Goal: Task Accomplishment & Management: Manage account settings

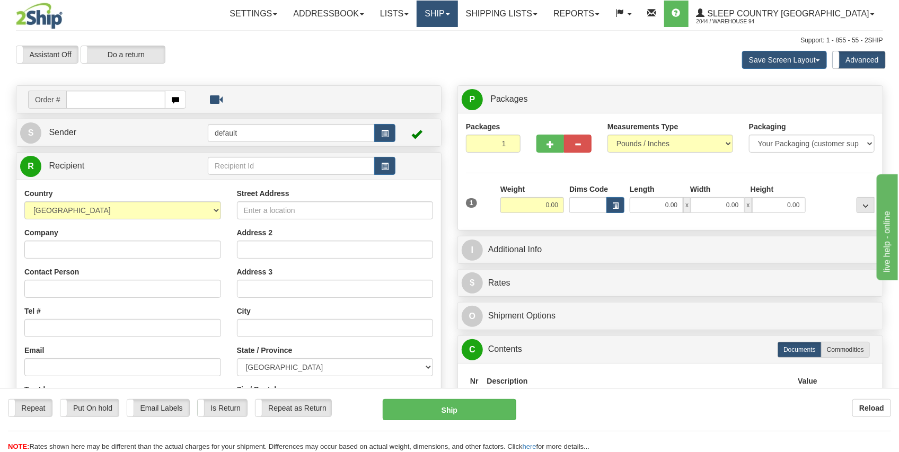
click at [457, 22] on link "Ship" at bounding box center [436, 14] width 41 height 26
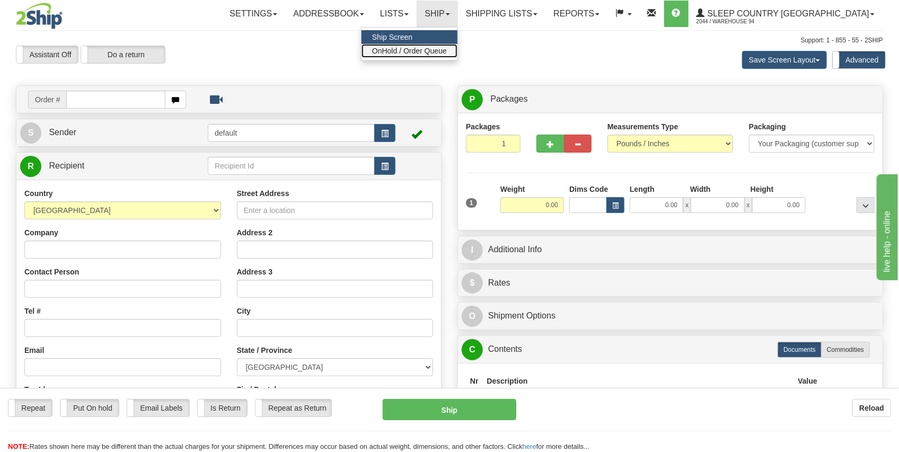
click at [447, 52] on span "OnHold / Order Queue" at bounding box center [409, 51] width 75 height 8
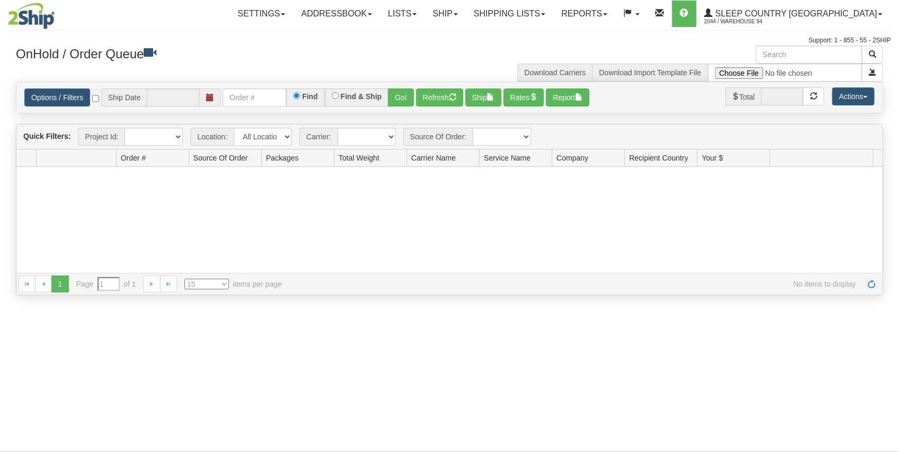
type input "[DATE]"
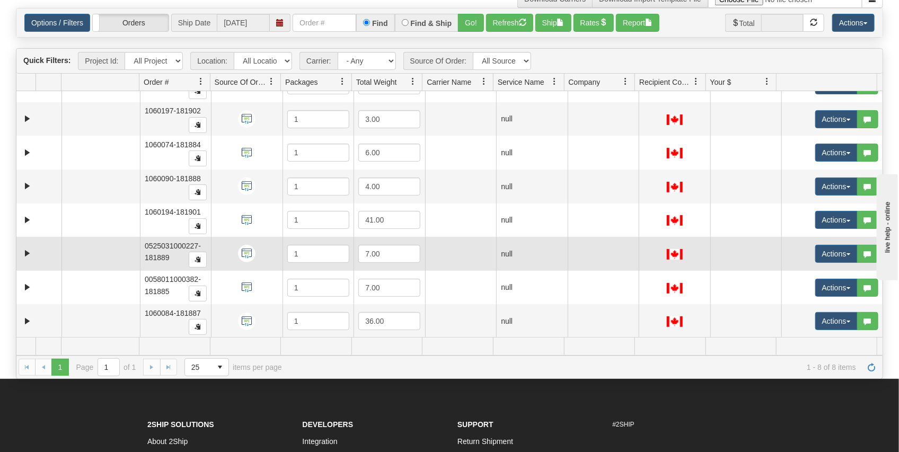
scroll to position [106, 0]
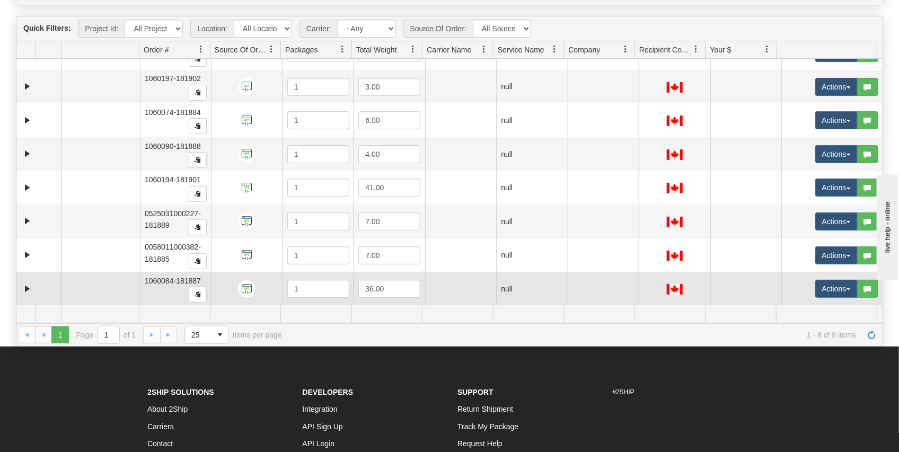
click at [141, 282] on td "1060084-181887" at bounding box center [175, 289] width 71 height 34
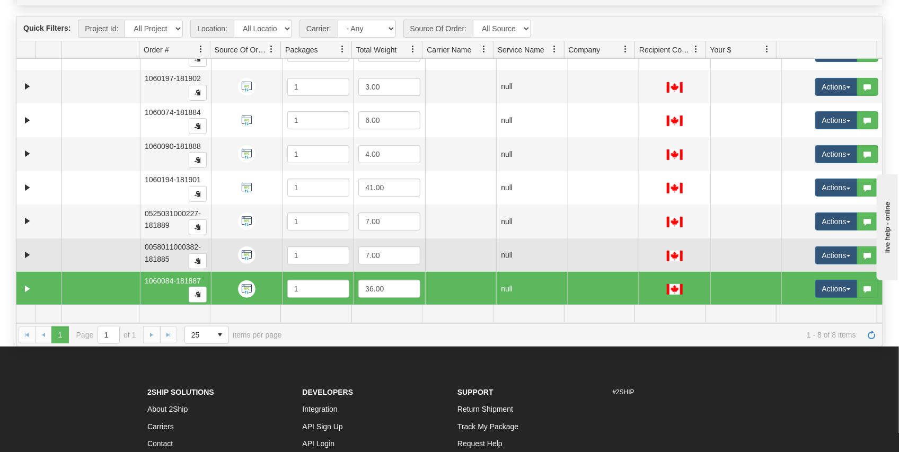
click at [141, 257] on td "0058011000382-181885" at bounding box center [175, 255] width 71 height 34
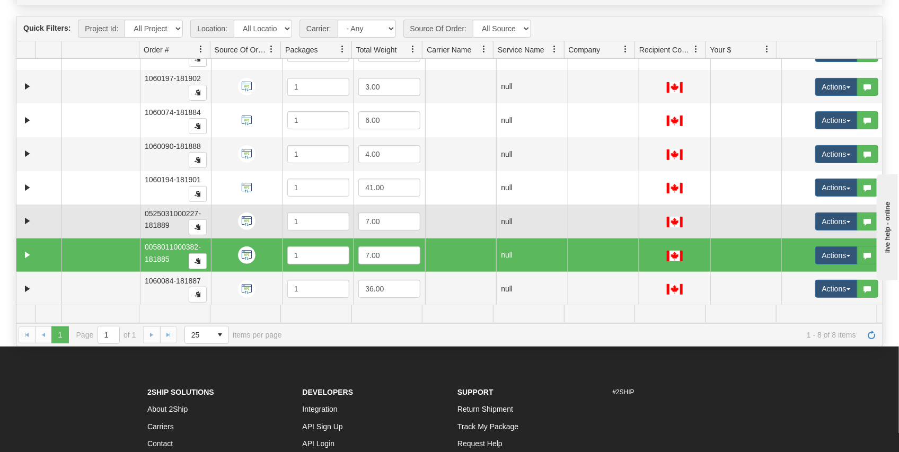
click at [144, 230] on td "0525031000227-181889" at bounding box center [175, 222] width 71 height 34
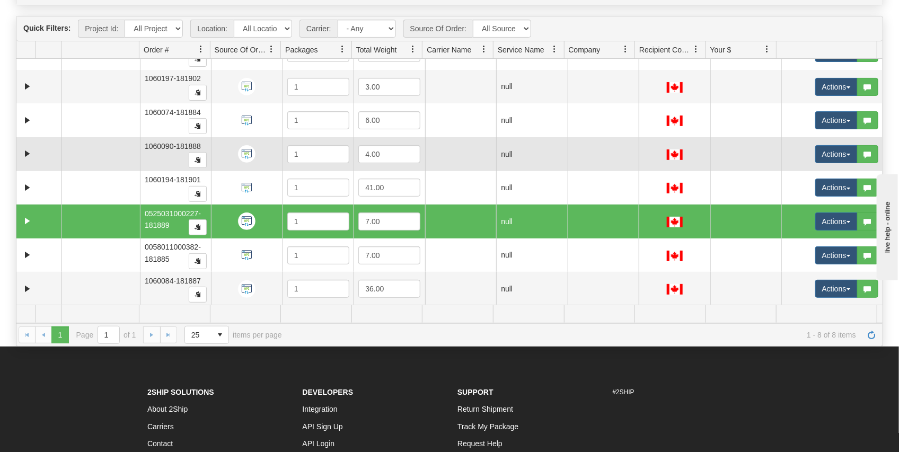
drag, startPoint x: 148, startPoint y: 188, endPoint x: 150, endPoint y: 162, distance: 25.5
click at [148, 188] on td "1060194-181901" at bounding box center [175, 188] width 71 height 34
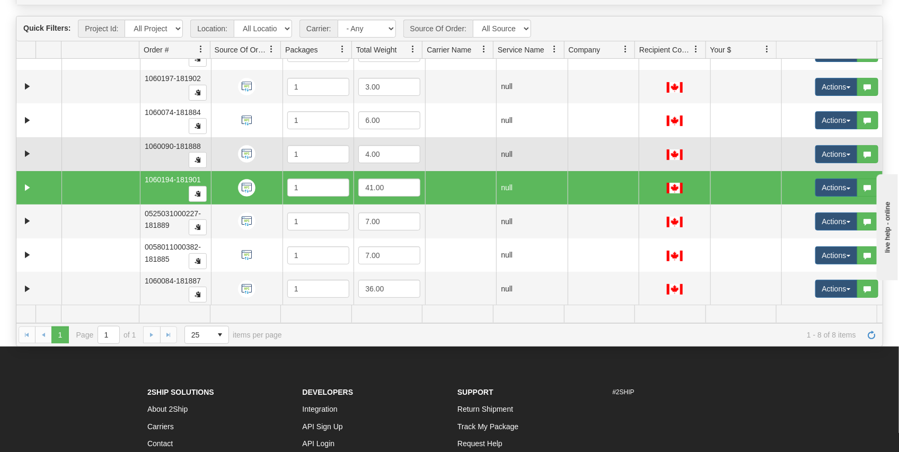
click at [151, 155] on td "1060090-181888" at bounding box center [175, 154] width 71 height 34
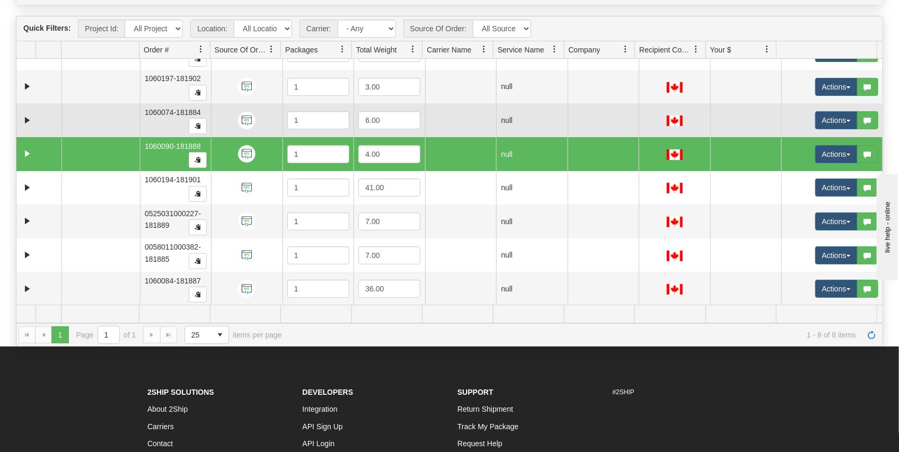
click at [157, 112] on span "1060074-181884" at bounding box center [173, 112] width 56 height 8
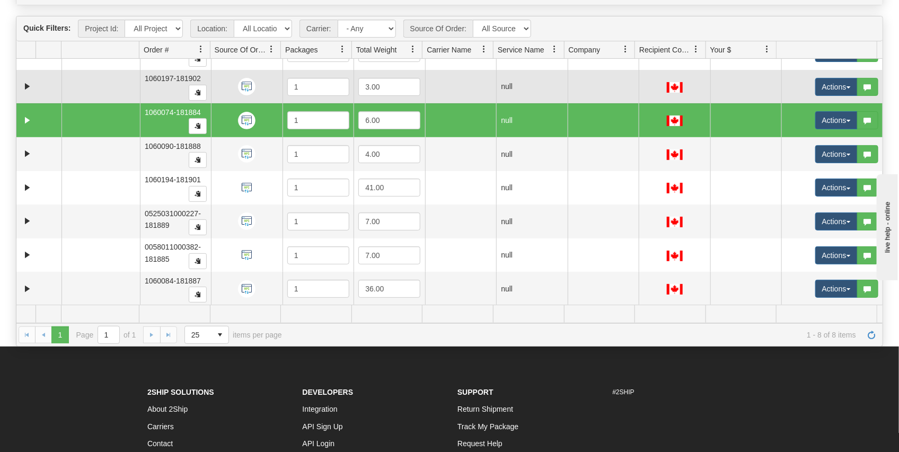
click at [159, 90] on td "1060197-181902" at bounding box center [175, 87] width 71 height 34
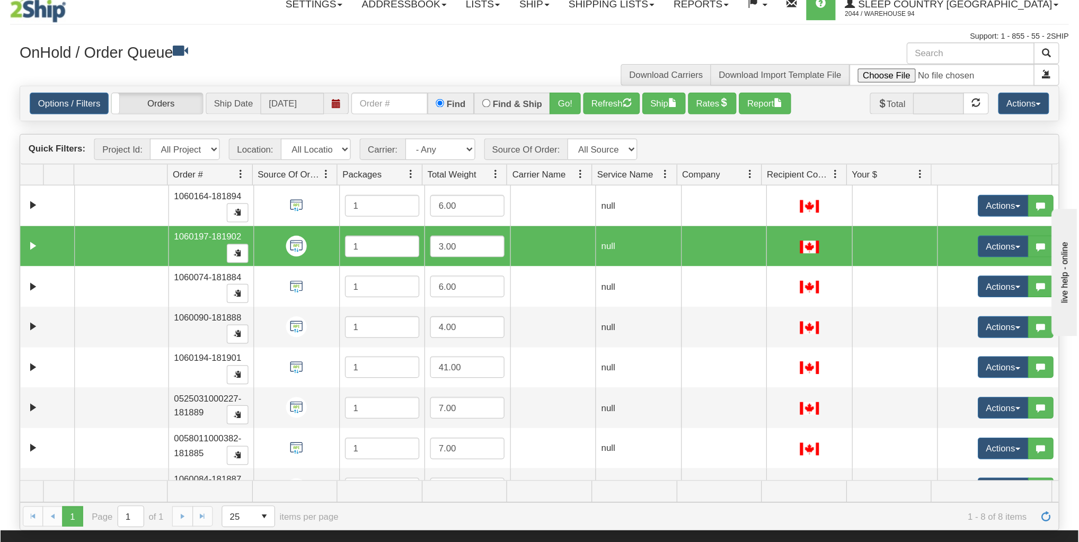
scroll to position [0, 0]
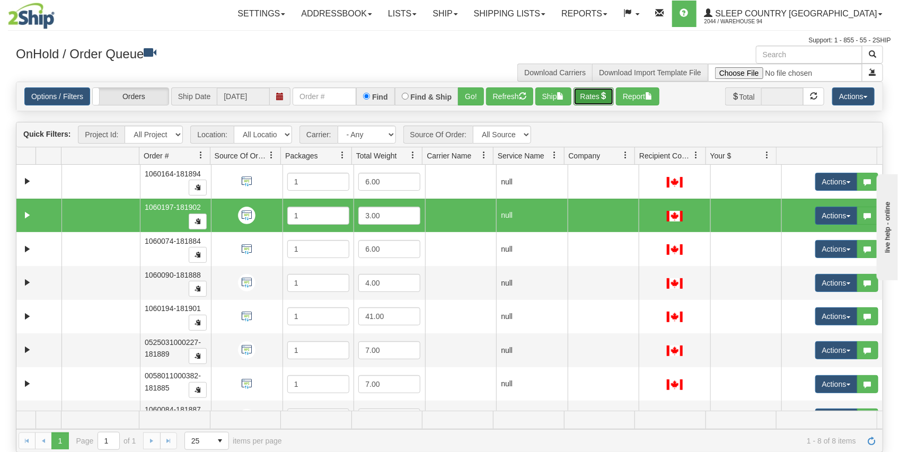
click at [581, 101] on button "Rates" at bounding box center [593, 96] width 41 height 18
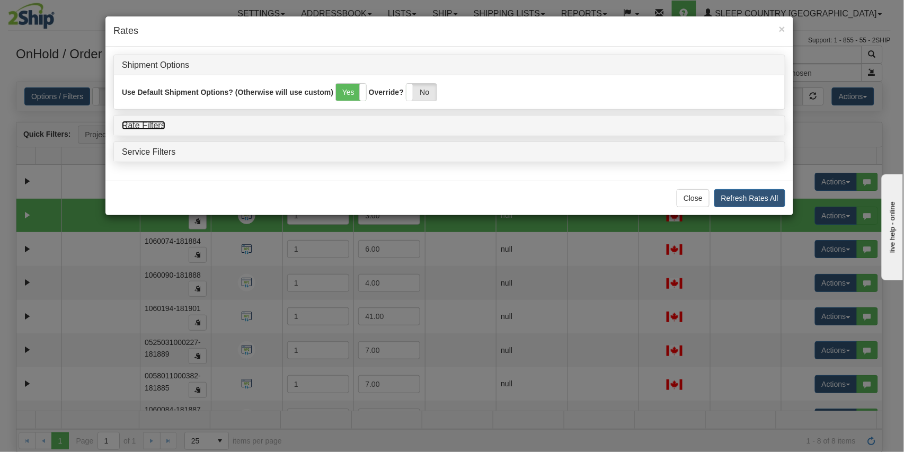
click at [133, 125] on link "Rate Filters" at bounding box center [143, 125] width 43 height 9
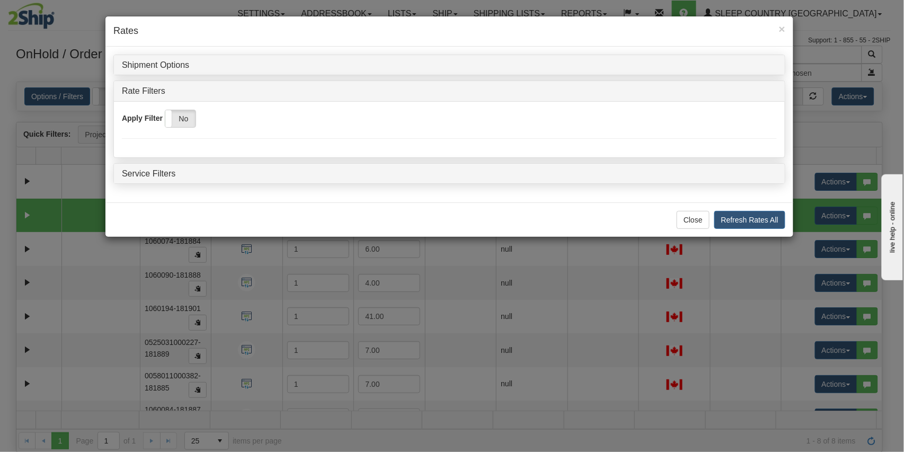
click at [189, 127] on div "Yes No" at bounding box center [180, 119] width 31 height 18
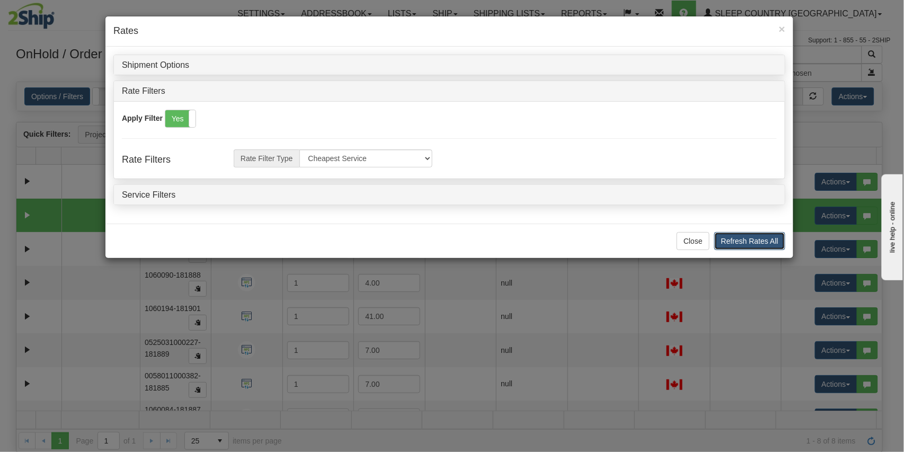
click at [730, 244] on button "Refresh Rates All" at bounding box center [749, 241] width 71 height 18
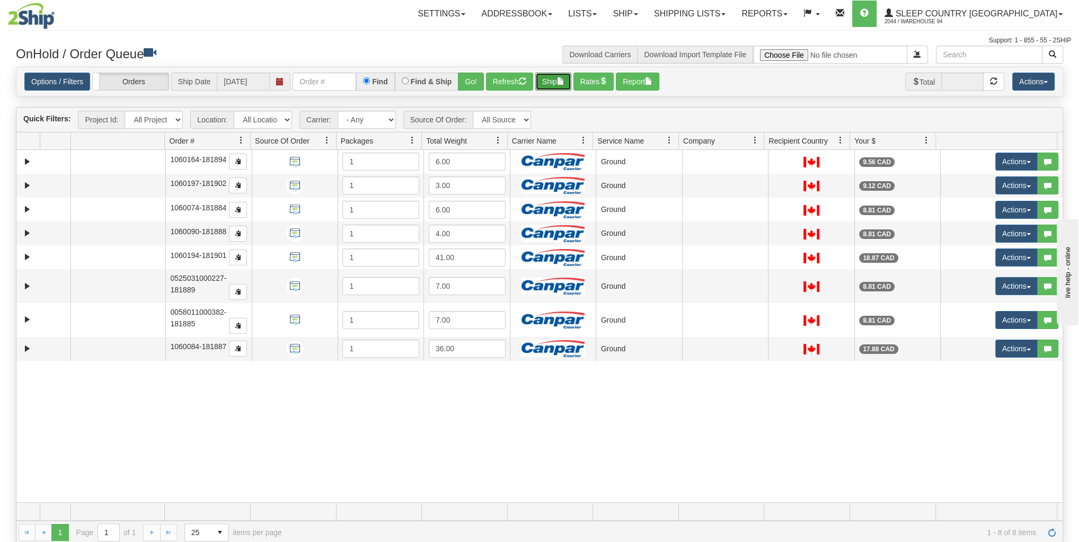
click at [549, 79] on button "Ship" at bounding box center [553, 82] width 36 height 18
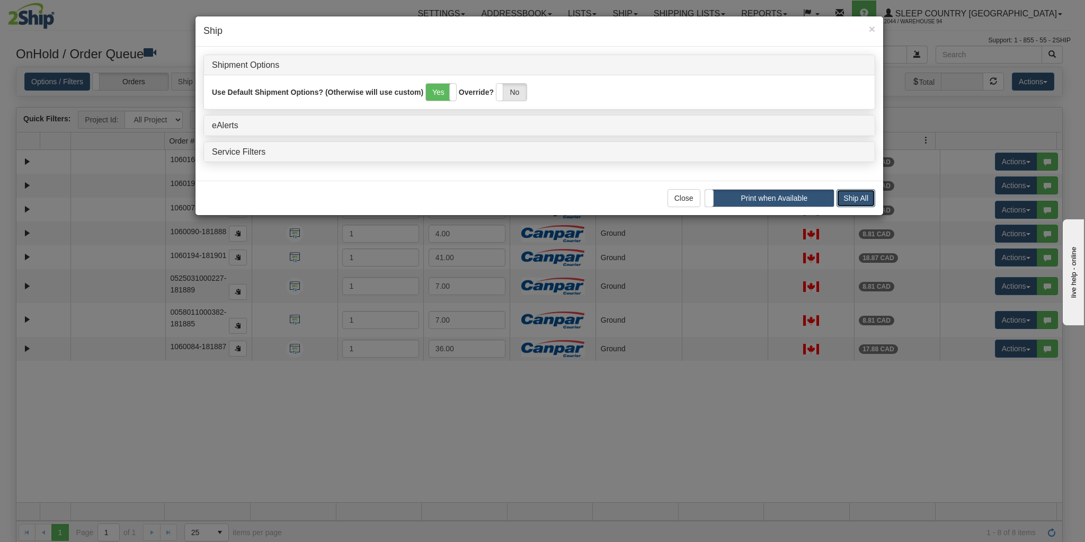
click at [855, 198] on button "Ship All" at bounding box center [856, 198] width 39 height 18
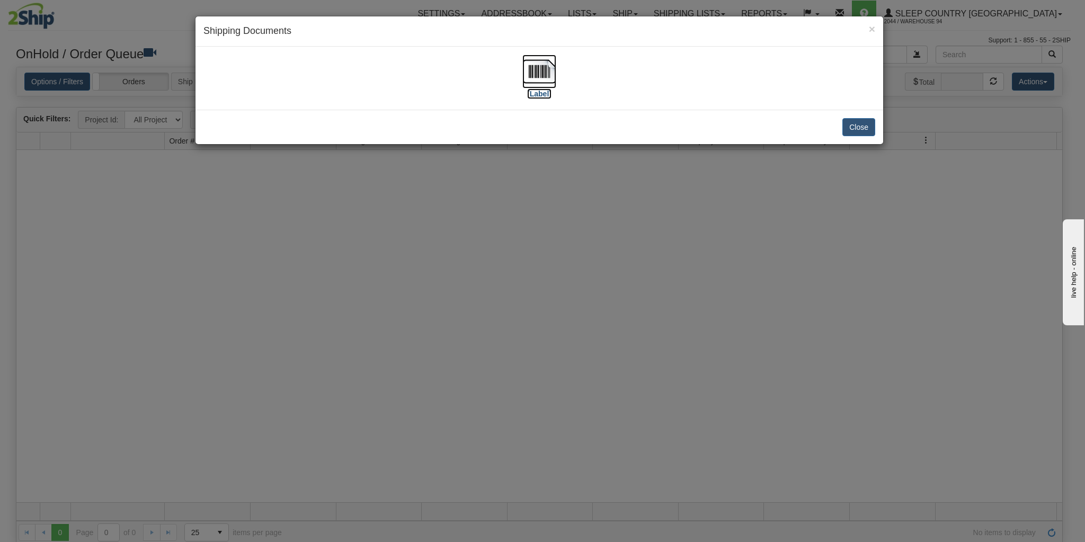
click at [552, 69] on img at bounding box center [539, 72] width 34 height 34
click at [863, 128] on button "Close" at bounding box center [858, 127] width 33 height 18
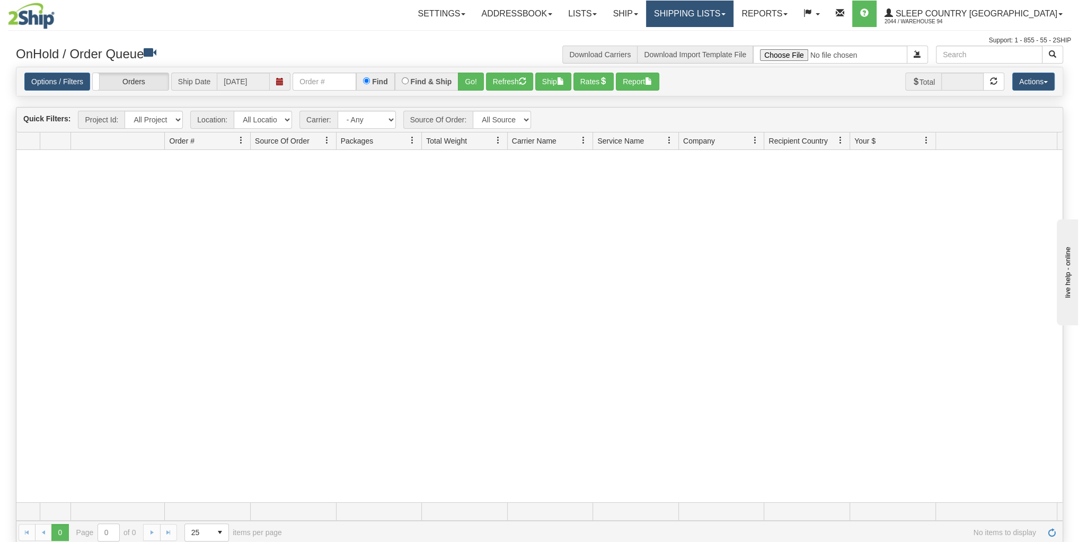
click at [713, 14] on link "Shipping lists" at bounding box center [689, 14] width 87 height 26
click at [711, 54] on span "Search Shipment History" at bounding box center [681, 51] width 82 height 8
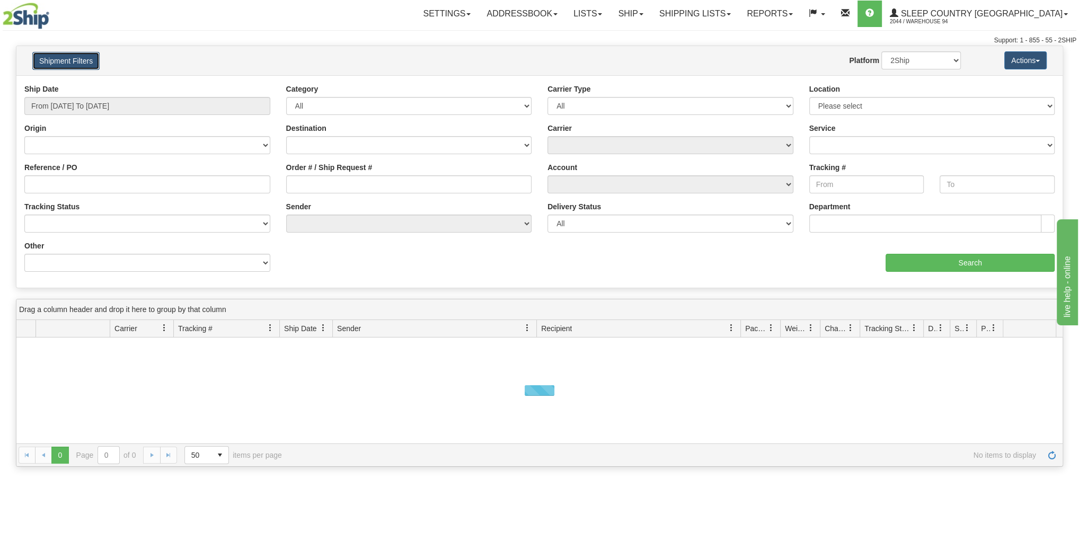
click at [55, 63] on button "Shipment Filters" at bounding box center [65, 61] width 67 height 18
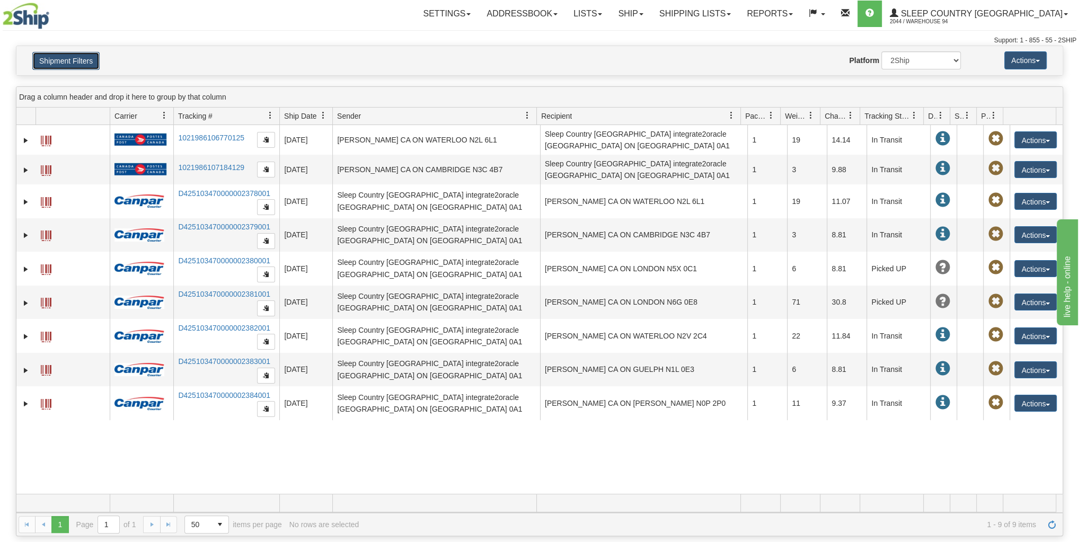
click at [95, 64] on button "Shipment Filters" at bounding box center [65, 61] width 67 height 18
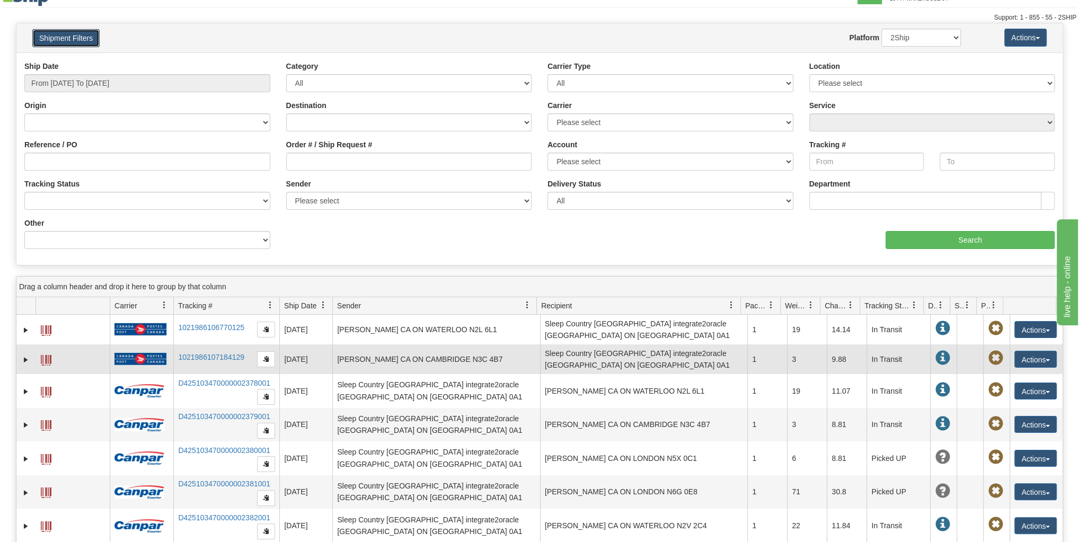
scroll to position [42, 0]
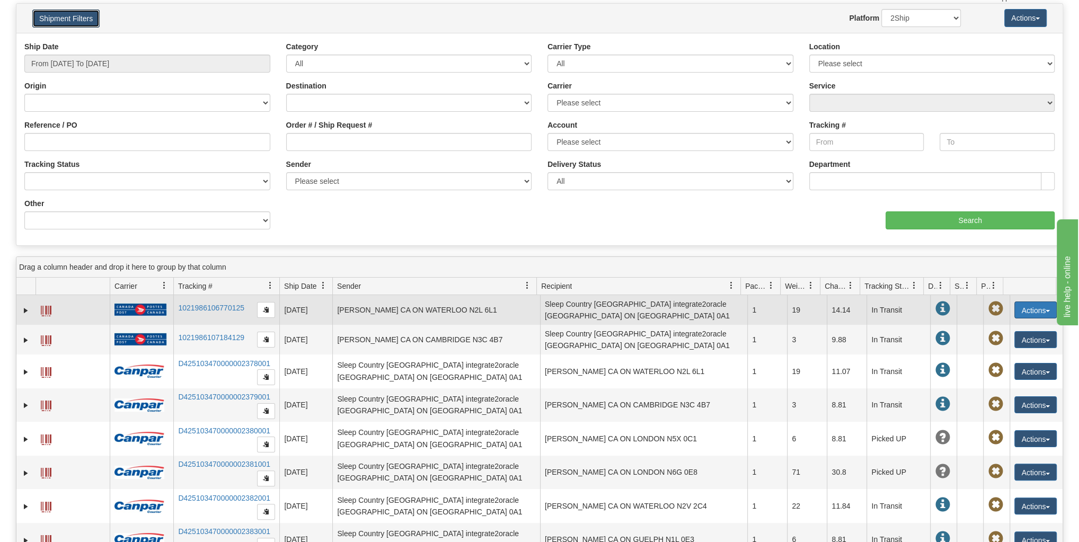
click at [1045, 310] on span "button" at bounding box center [1047, 311] width 4 height 2
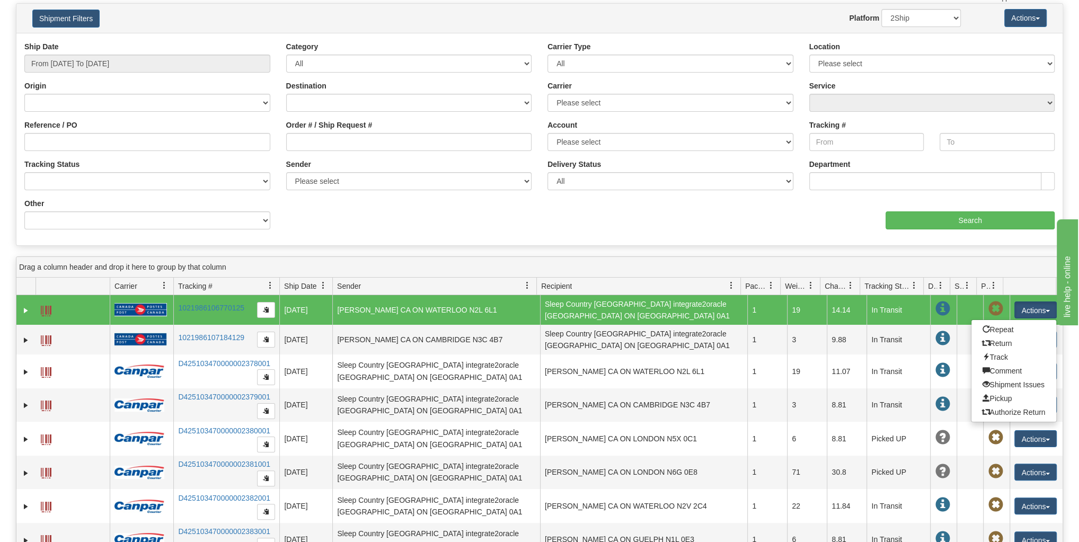
drag, startPoint x: 1013, startPoint y: 259, endPoint x: 1008, endPoint y: 262, distance: 5.9
click at [1013, 259] on div "Drag a column header and drop it here to group by that column" at bounding box center [539, 267] width 1046 height 21
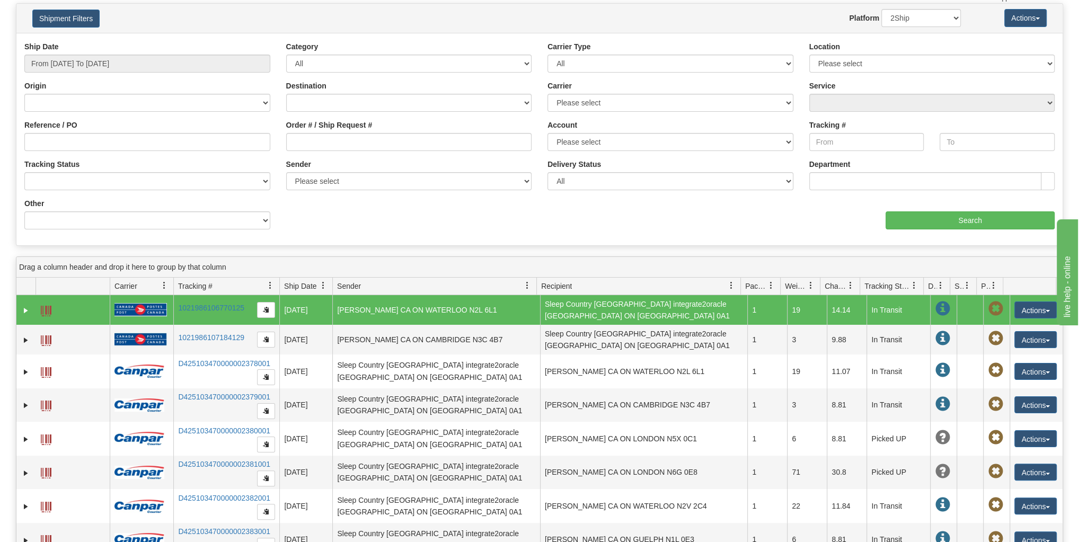
click at [962, 306] on td at bounding box center [969, 310] width 26 height 30
click at [961, 310] on td at bounding box center [969, 310] width 26 height 30
click at [960, 314] on td at bounding box center [969, 310] width 26 height 30
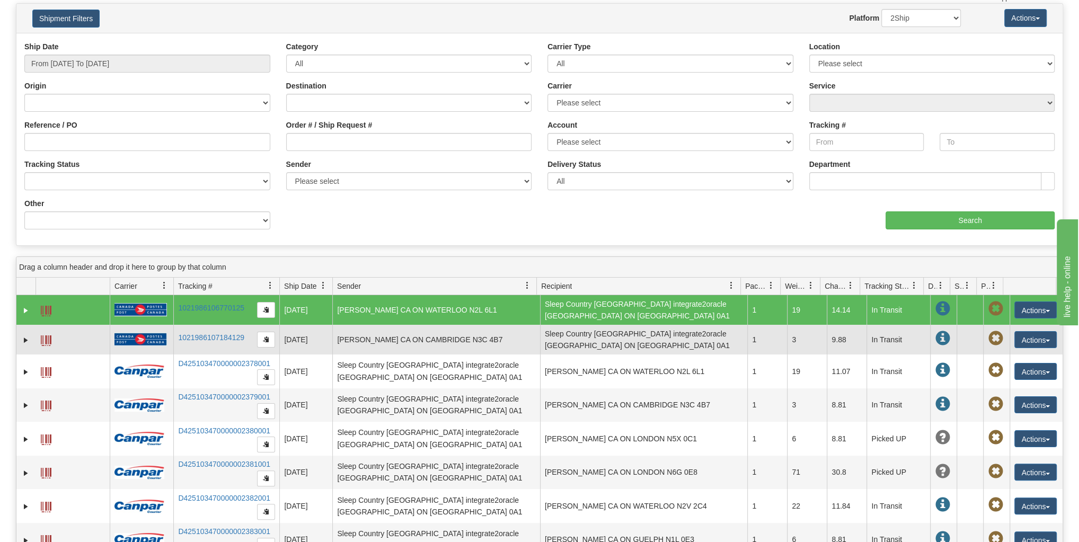
drag, startPoint x: 958, startPoint y: 319, endPoint x: 957, endPoint y: 331, distance: 11.7
click at [957, 327] on tbody "31697505 2044 1021986106770125 10/01/2025 10/01/2025 10:06:40 AM DOROTHY CULLIF…" at bounding box center [539, 442] width 1046 height 295
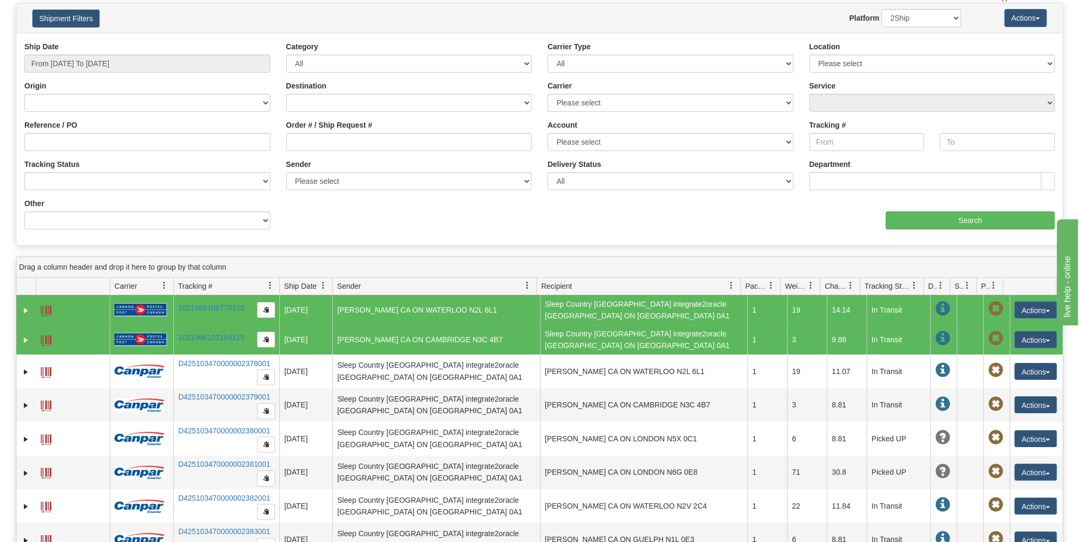
click at [957, 331] on td at bounding box center [969, 340] width 26 height 30
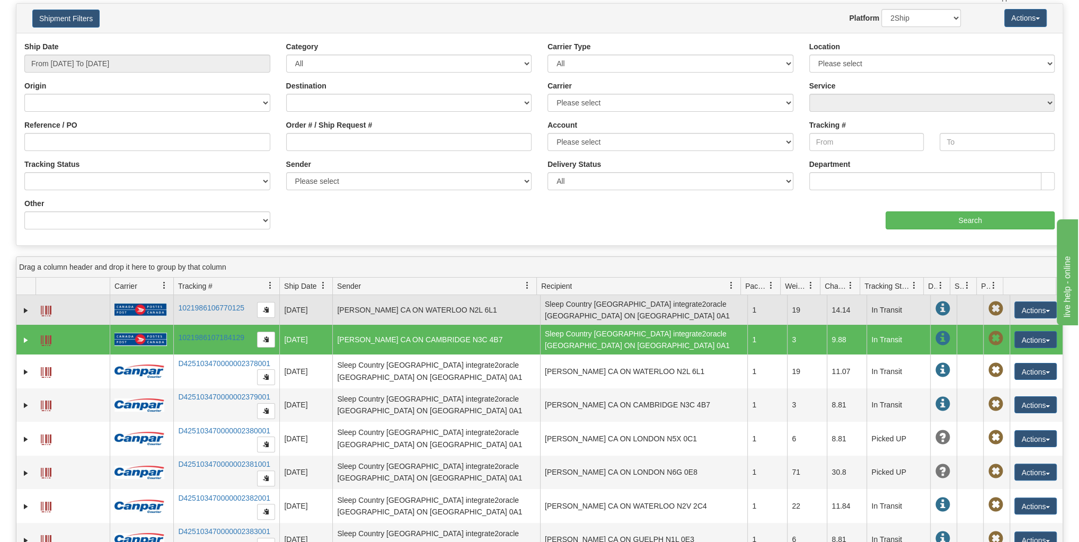
click at [956, 318] on td at bounding box center [969, 310] width 26 height 30
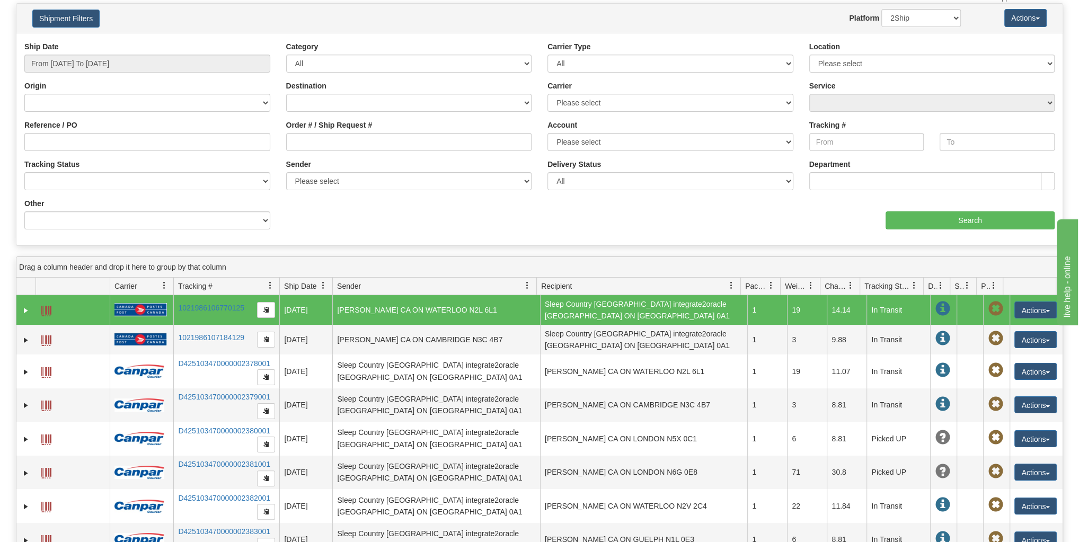
click at [938, 307] on span at bounding box center [942, 308] width 15 height 15
click at [991, 308] on span at bounding box center [995, 308] width 15 height 15
click at [1023, 303] on button "Actions" at bounding box center [1035, 309] width 42 height 17
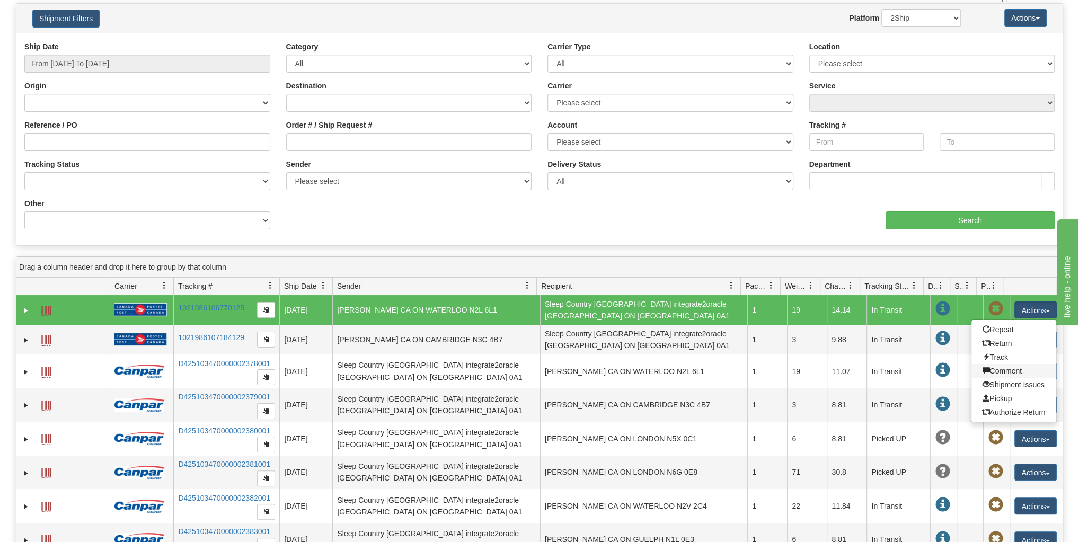
click at [1000, 373] on link "Comment" at bounding box center [1013, 371] width 85 height 14
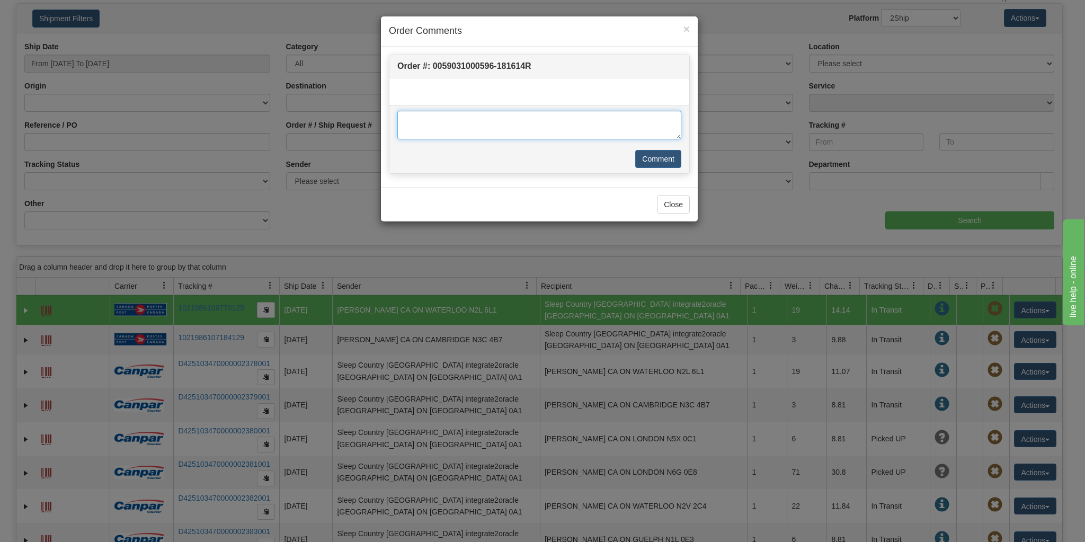
click at [518, 114] on textarea at bounding box center [539, 125] width 284 height 29
click at [674, 200] on button "Close" at bounding box center [673, 205] width 33 height 18
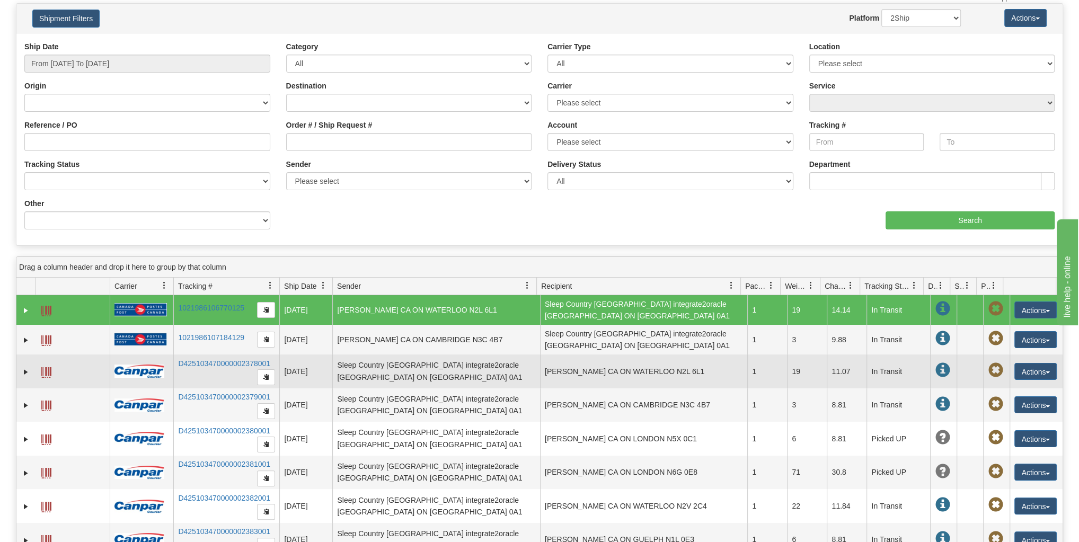
click at [962, 382] on td at bounding box center [969, 371] width 26 height 34
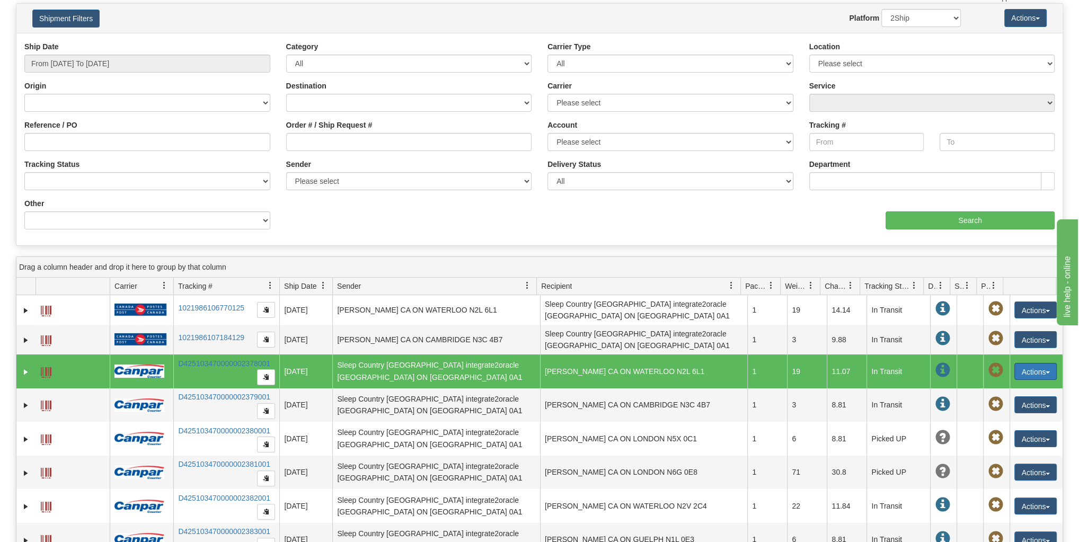
click at [1014, 365] on button "Actions" at bounding box center [1035, 371] width 42 height 17
click at [1001, 433] on link "Comment" at bounding box center [1013, 432] width 85 height 14
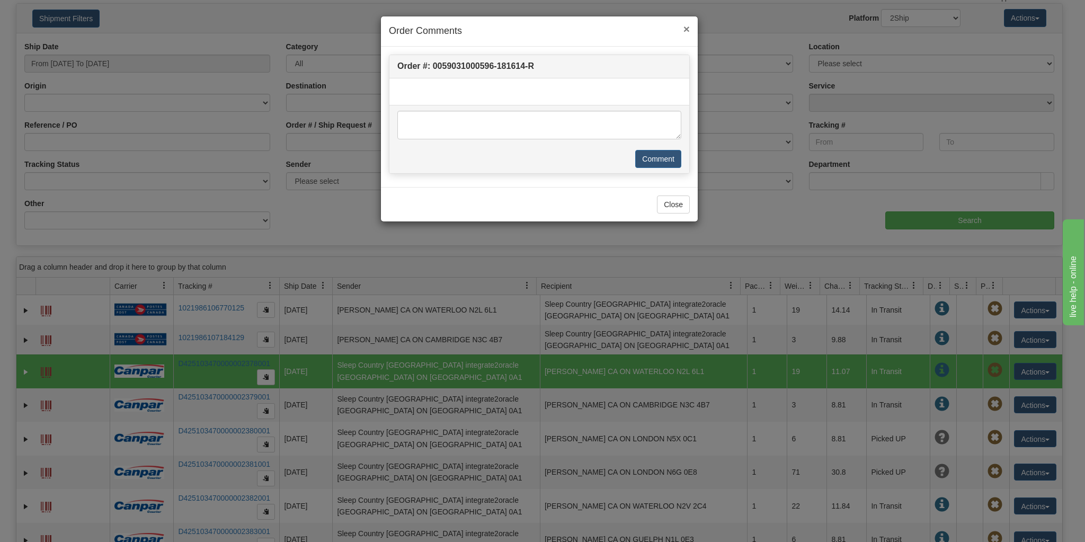
click at [689, 32] on span "×" at bounding box center [686, 29] width 6 height 12
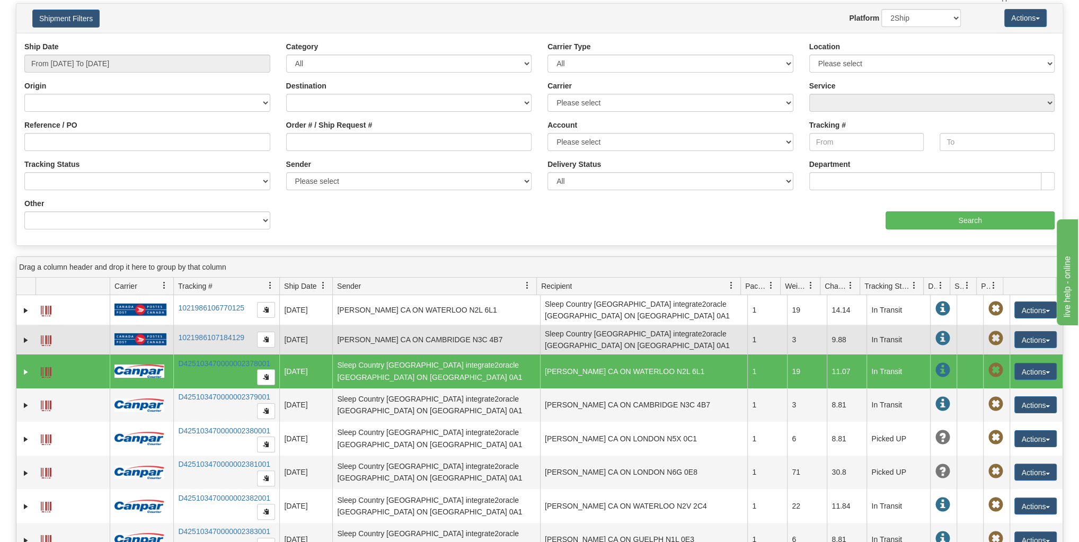
click at [935, 336] on span at bounding box center [942, 338] width 15 height 15
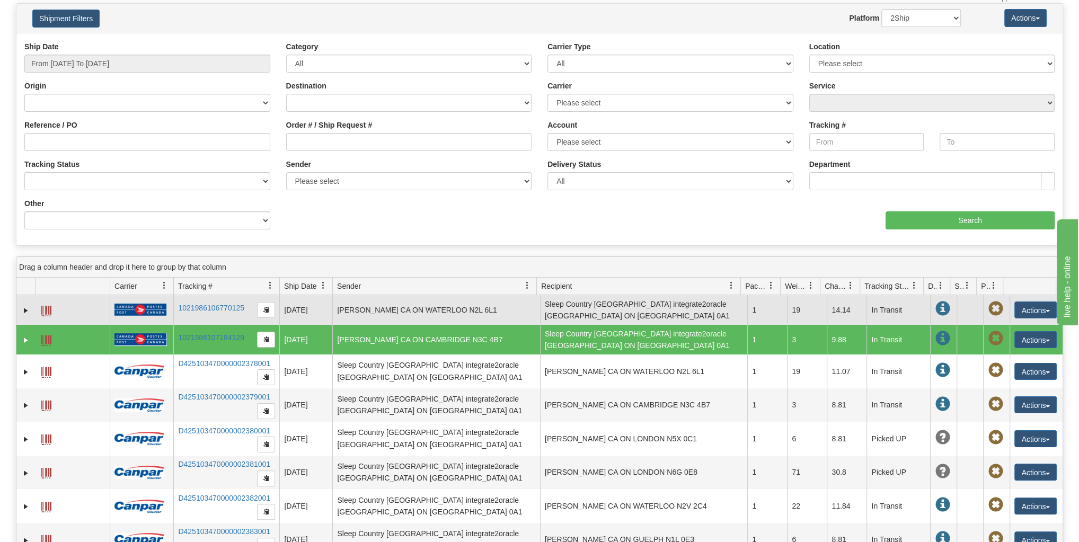
click at [956, 316] on td at bounding box center [969, 310] width 26 height 30
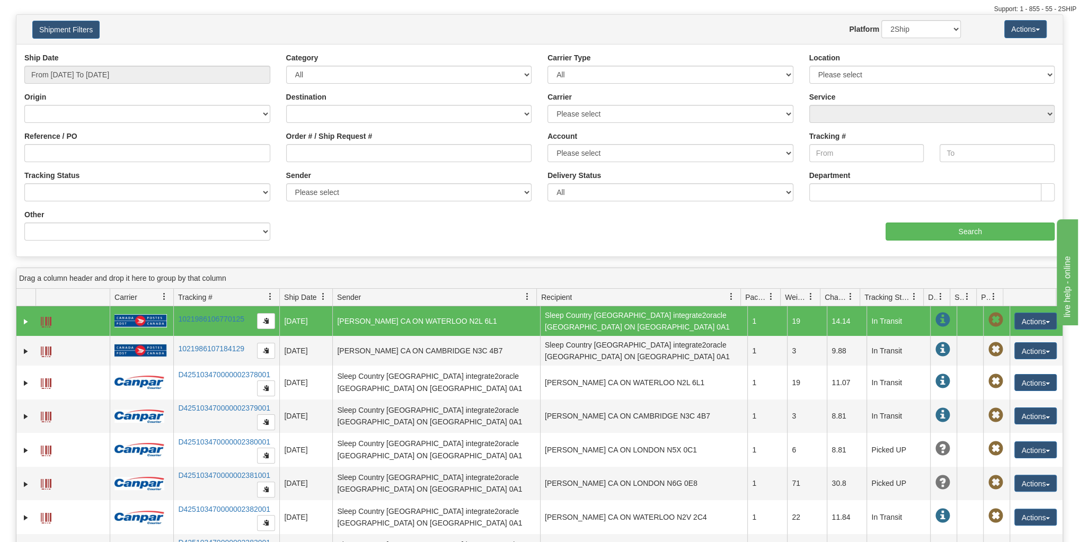
scroll to position [0, 0]
